Goal: Task Accomplishment & Management: Manage account settings

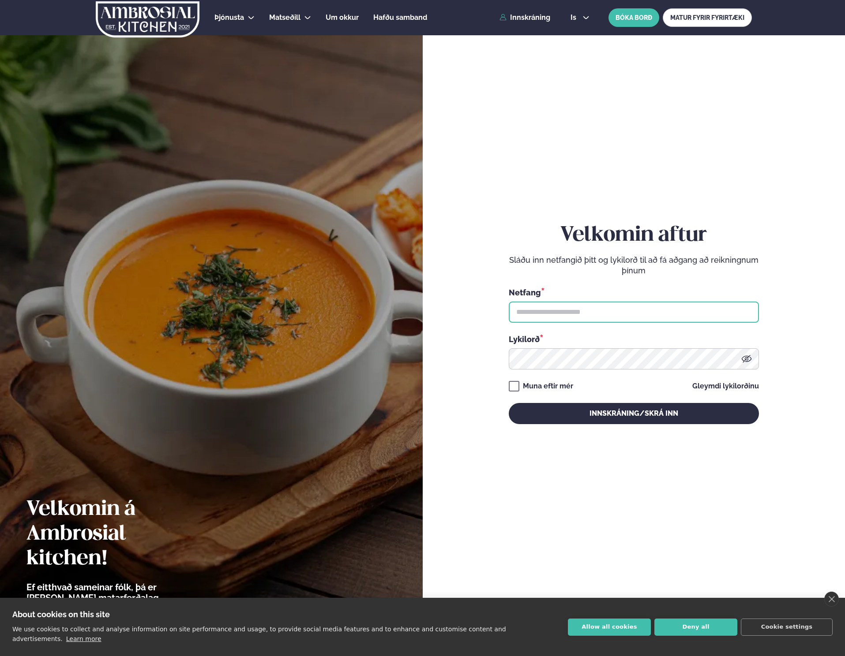
click at [532, 303] on input "text" at bounding box center [634, 312] width 250 height 21
click at [544, 319] on input "text" at bounding box center [634, 312] width 250 height 21
type input "**********"
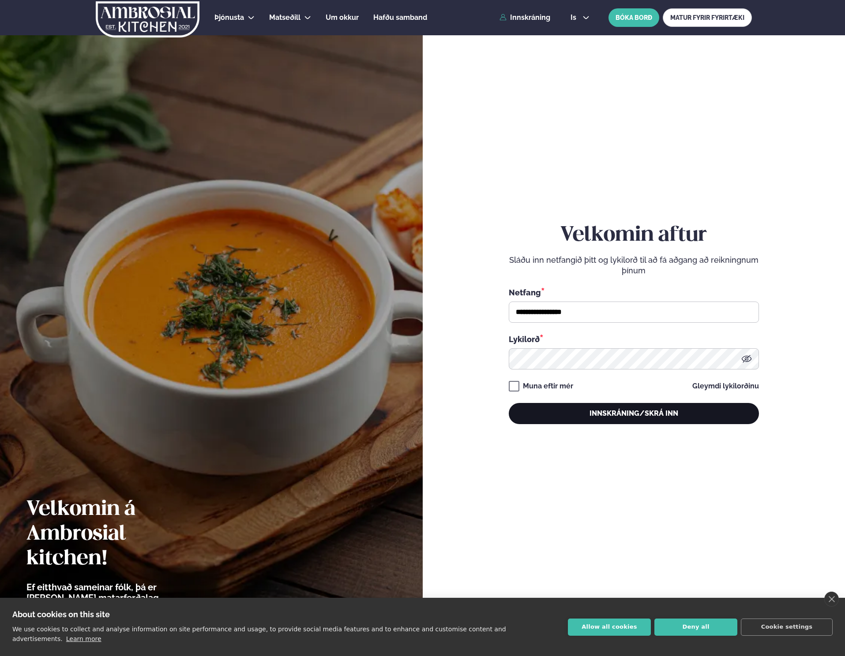
click at [599, 412] on button "Innskráning/Skrá inn" at bounding box center [634, 413] width 250 height 21
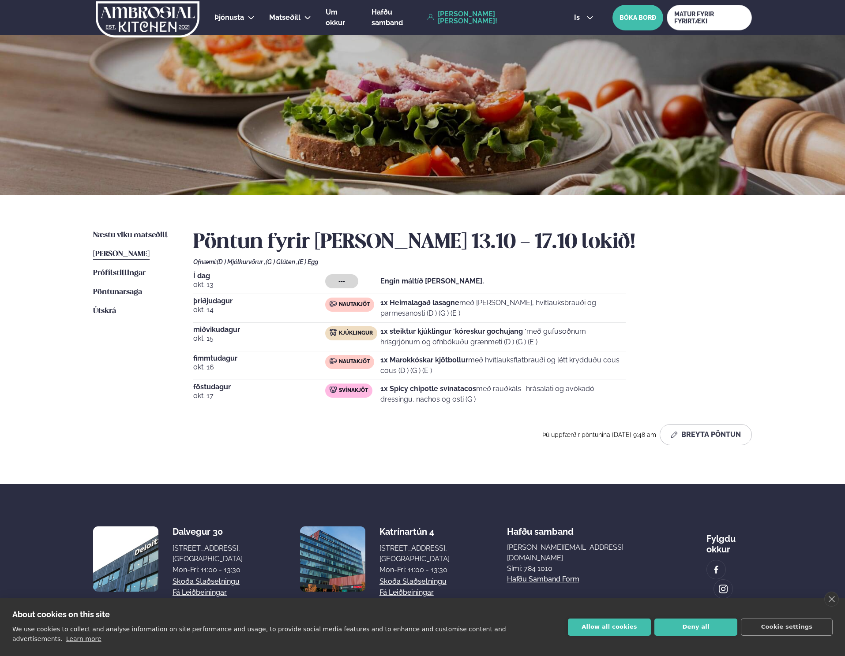
drag, startPoint x: 437, startPoint y: 318, endPoint x: 417, endPoint y: 296, distance: 30.0
click at [417, 296] on div "Í dag [DATE] --- Engin máltíð [PERSON_NAME]. [DATE] Nautakjöt 1x Heimalagað las…" at bounding box center [472, 341] width 558 height 136
drag, startPoint x: 326, startPoint y: 297, endPoint x: 400, endPoint y: 303, distance: 73.9
click at [400, 303] on div "Í dag [DATE] --- Engin máltíð [PERSON_NAME]. [DATE] Nautakjöt 1x Heimalagað las…" at bounding box center [472, 341] width 558 height 136
click at [400, 303] on strong "1x Heimalagað lasagne" at bounding box center [419, 303] width 79 height 8
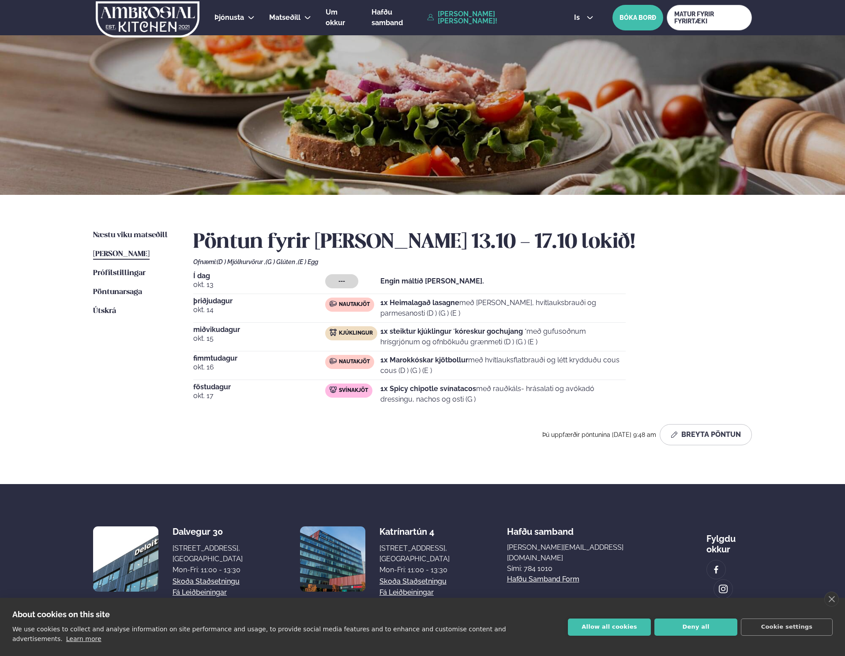
click at [429, 309] on p "1x Heimalagað lasagne með basil pesto, hvítlauksbrauði og parmesanosti (D ) (G …" at bounding box center [502, 308] width 245 height 21
